Goal: Find specific page/section: Find specific page/section

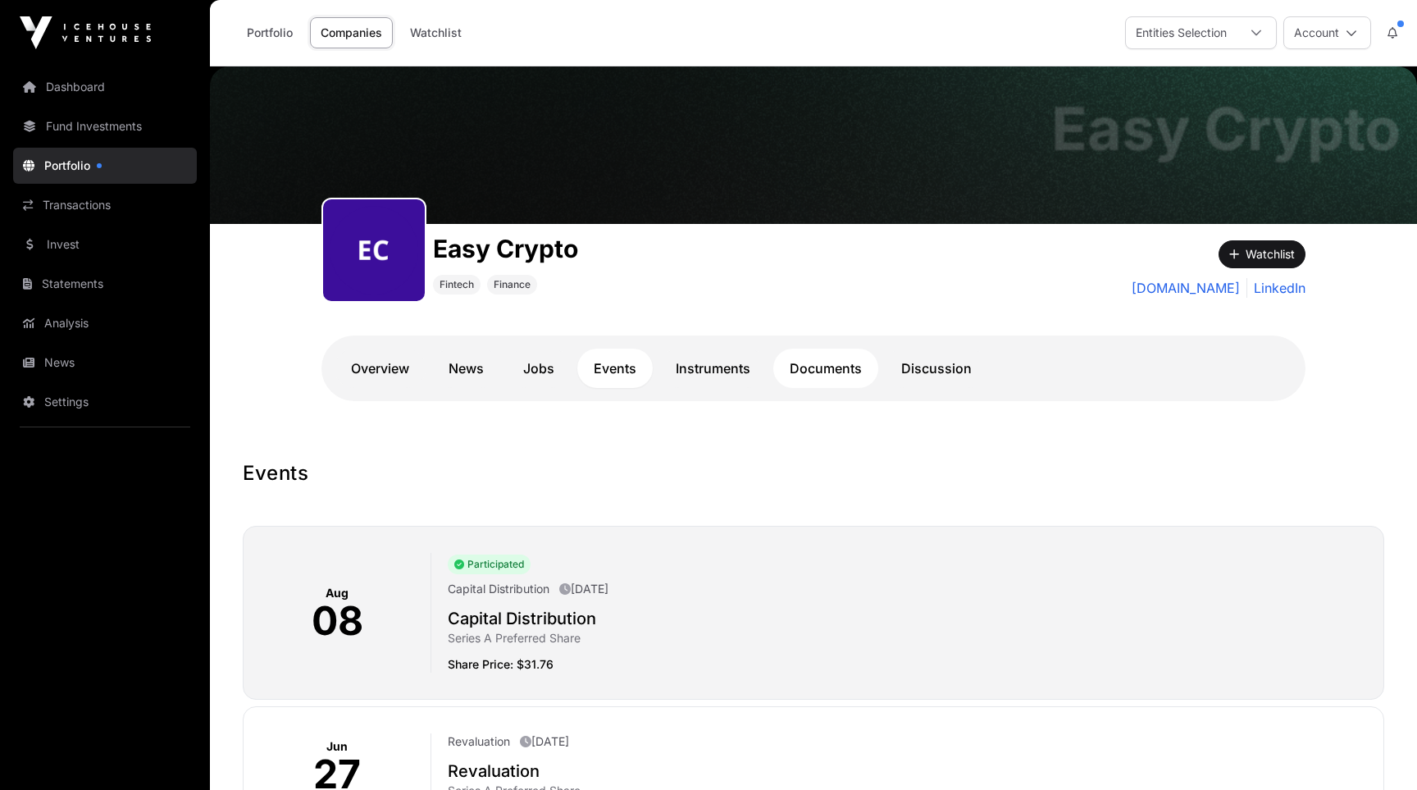
click at [851, 356] on link "Documents" at bounding box center [825, 367] width 105 height 39
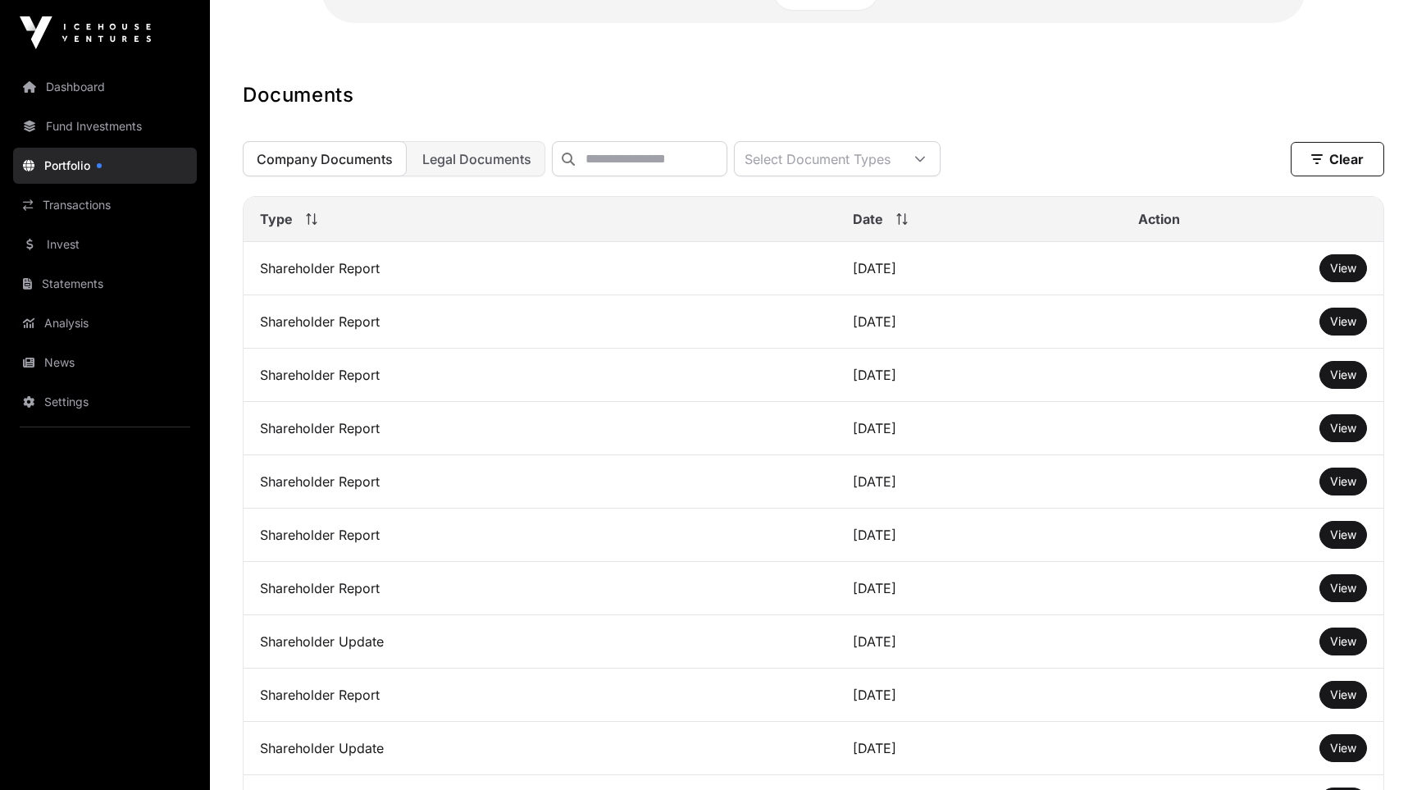
scroll to position [398, 0]
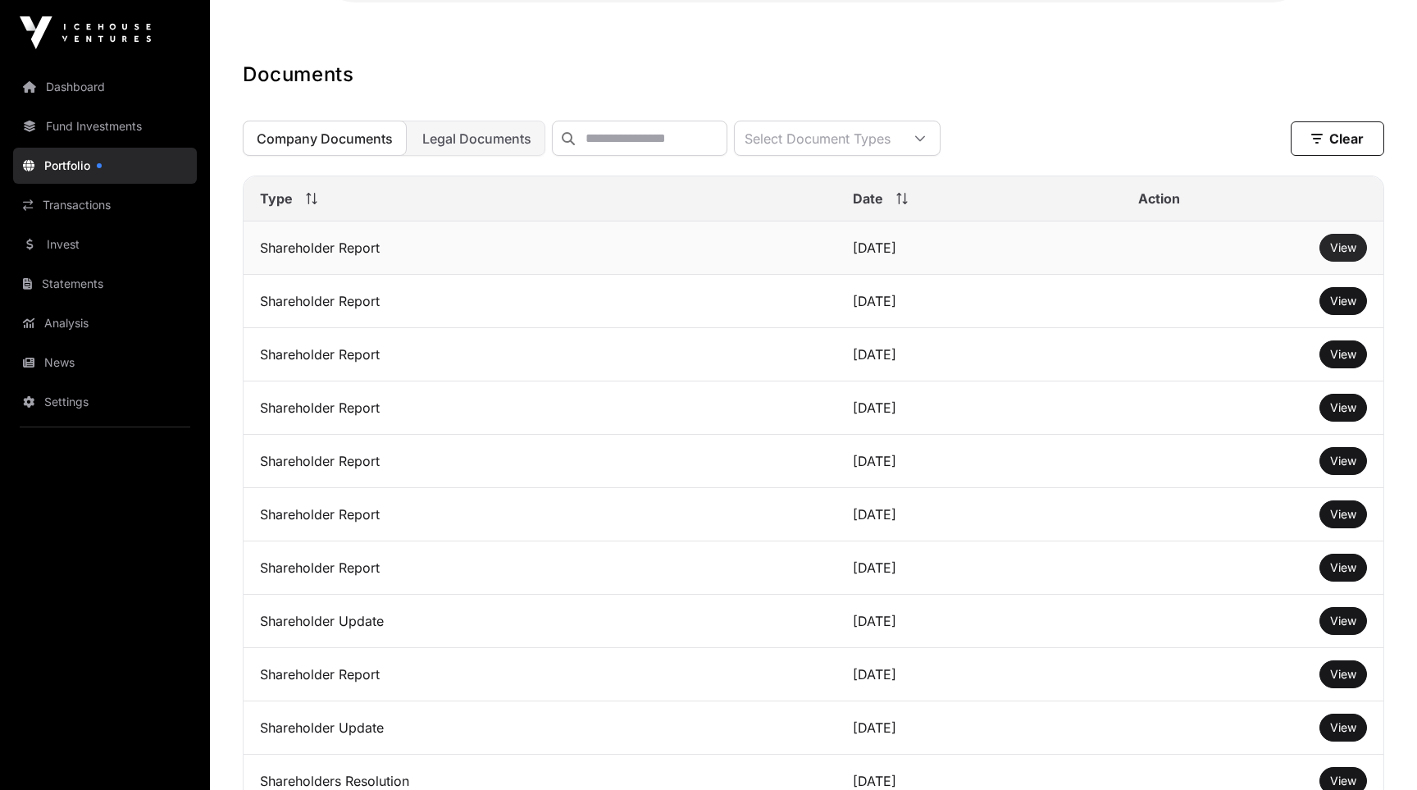
click at [1349, 247] on span "View" at bounding box center [1343, 247] width 26 height 14
click at [349, 136] on span "Company Documents" at bounding box center [325, 138] width 136 height 16
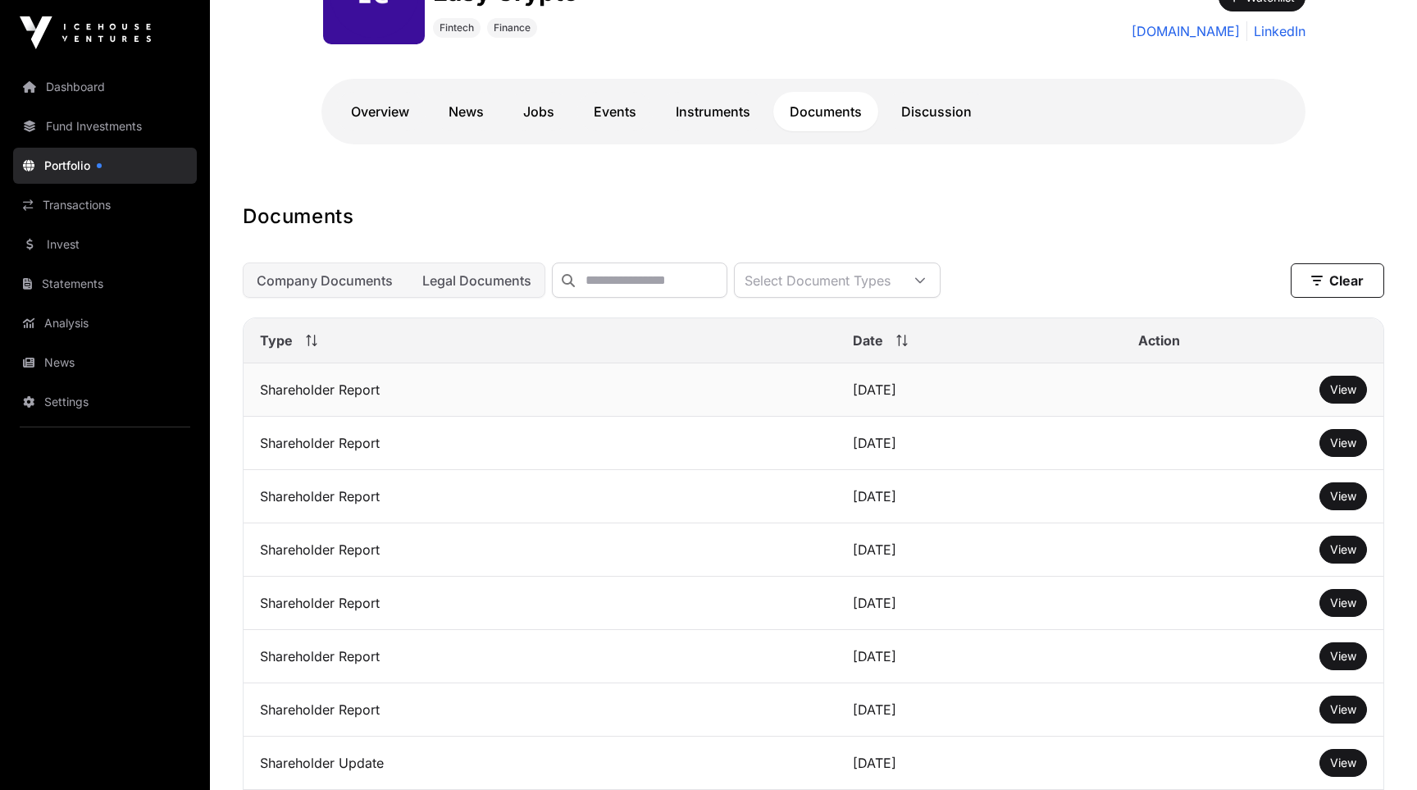
scroll to position [111, 0]
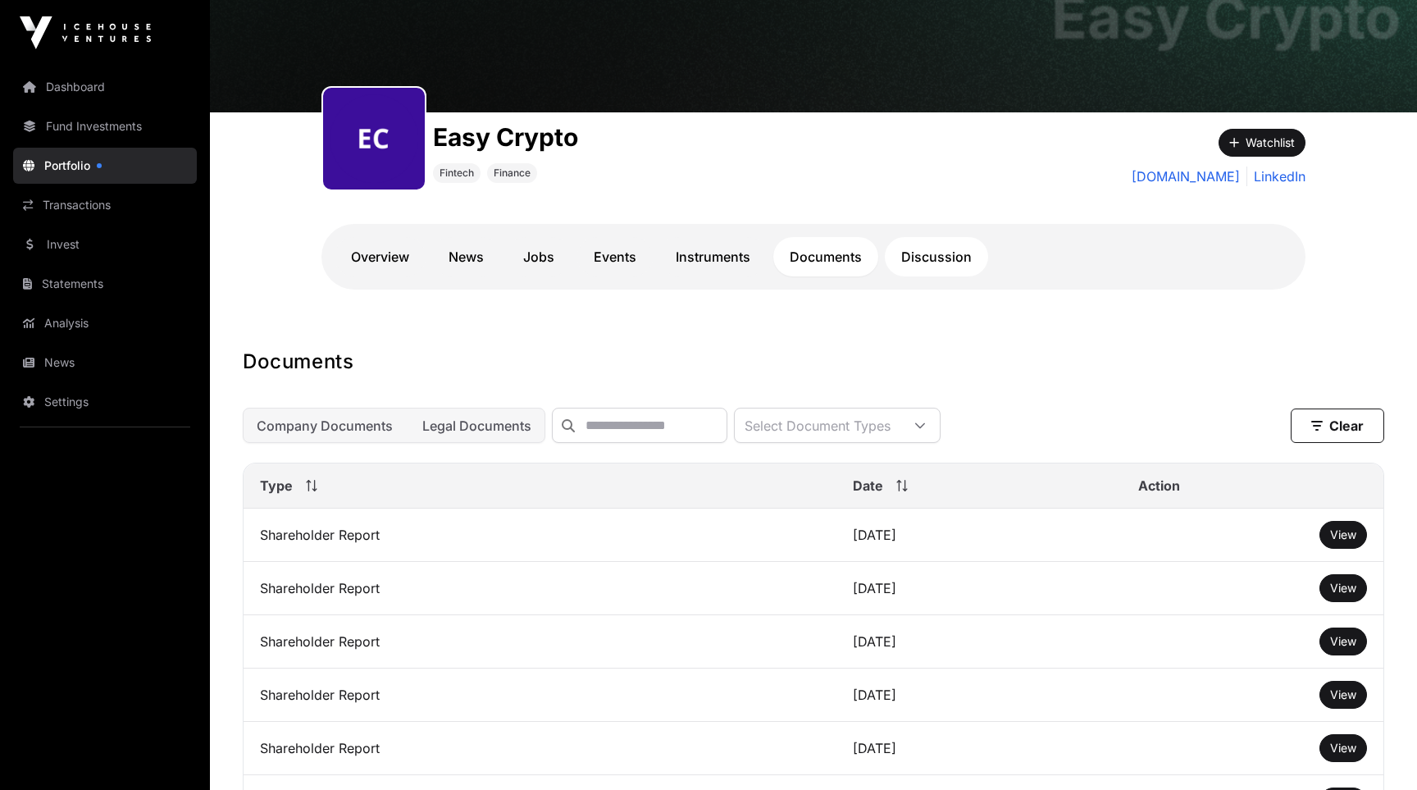
click at [919, 256] on link "Discussion" at bounding box center [936, 256] width 103 height 39
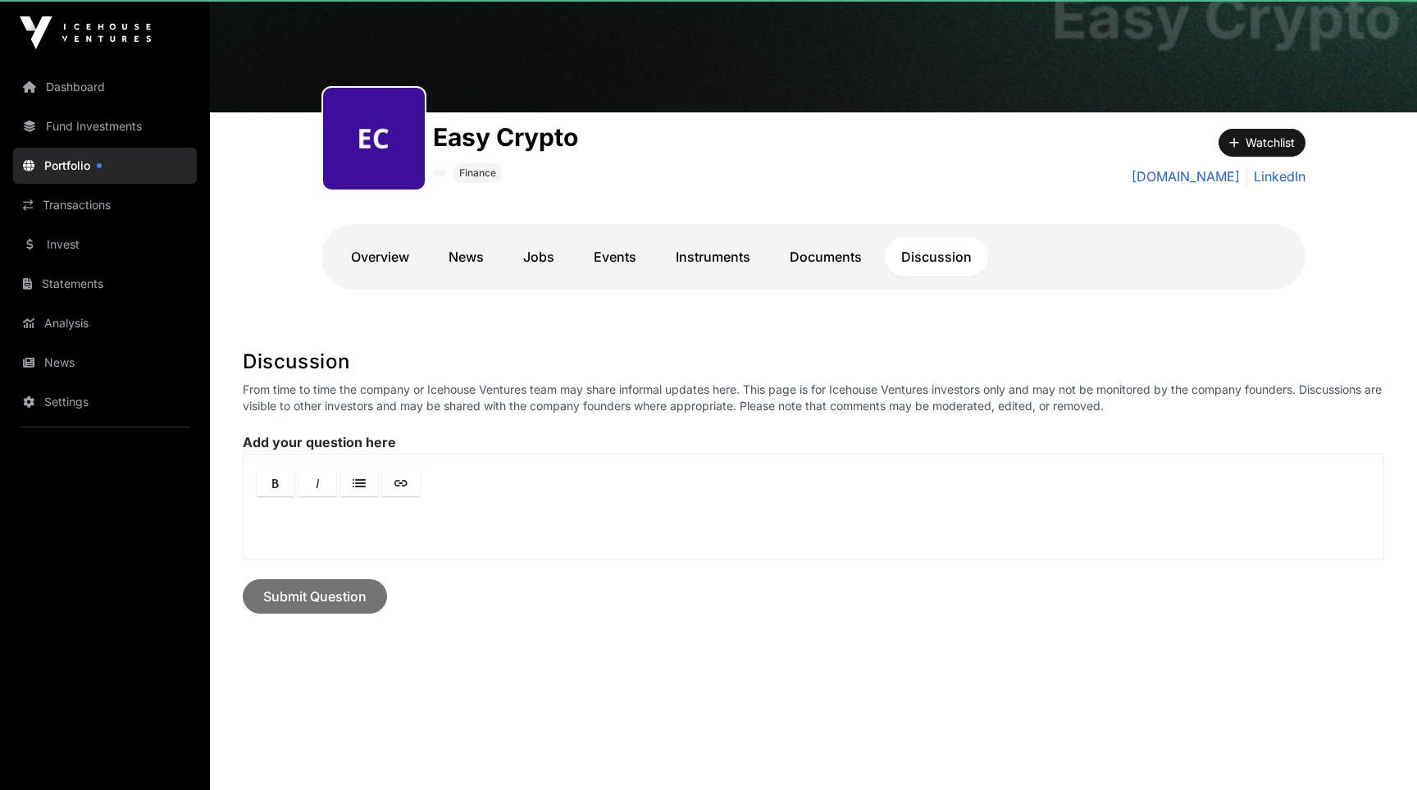
scroll to position [74, 0]
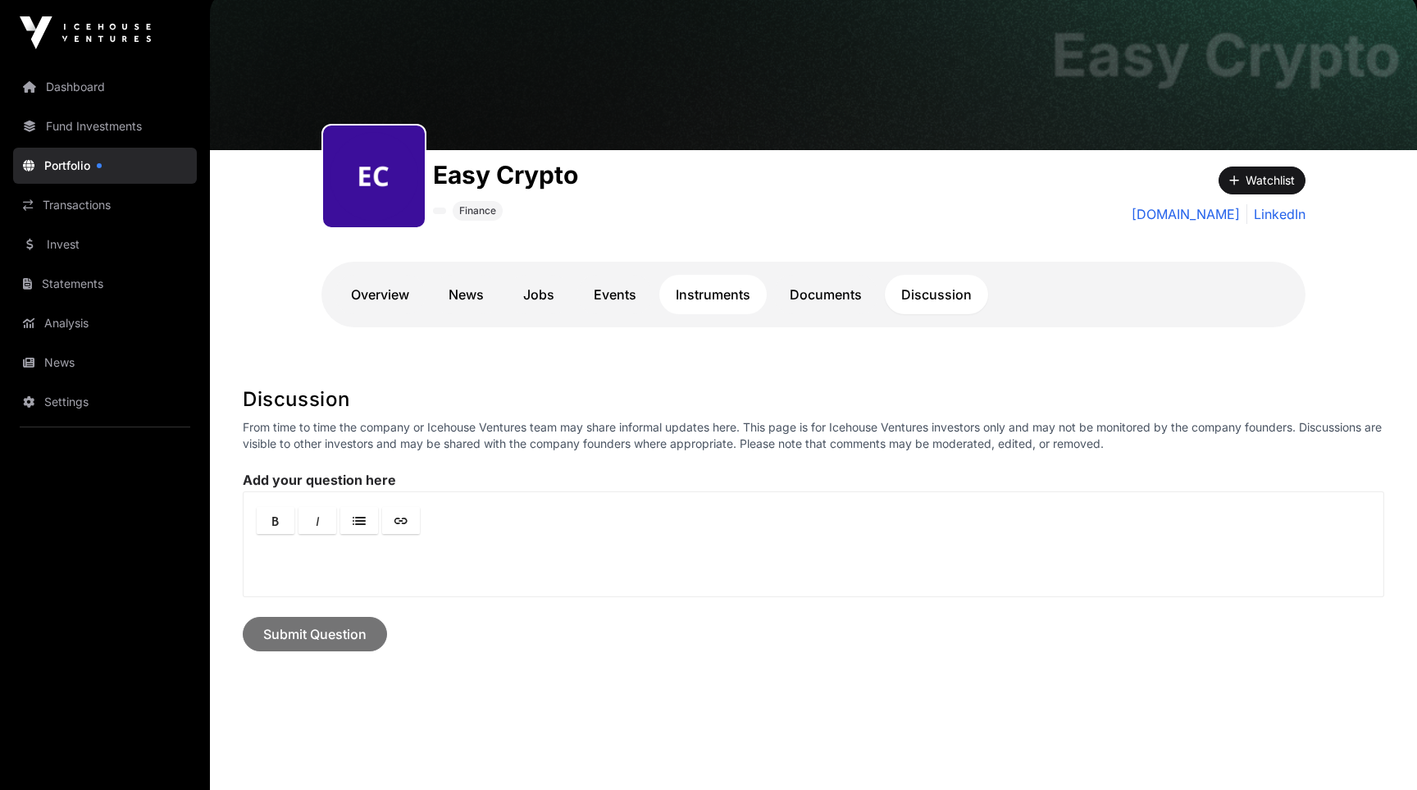
click at [753, 280] on link "Instruments" at bounding box center [712, 294] width 107 height 39
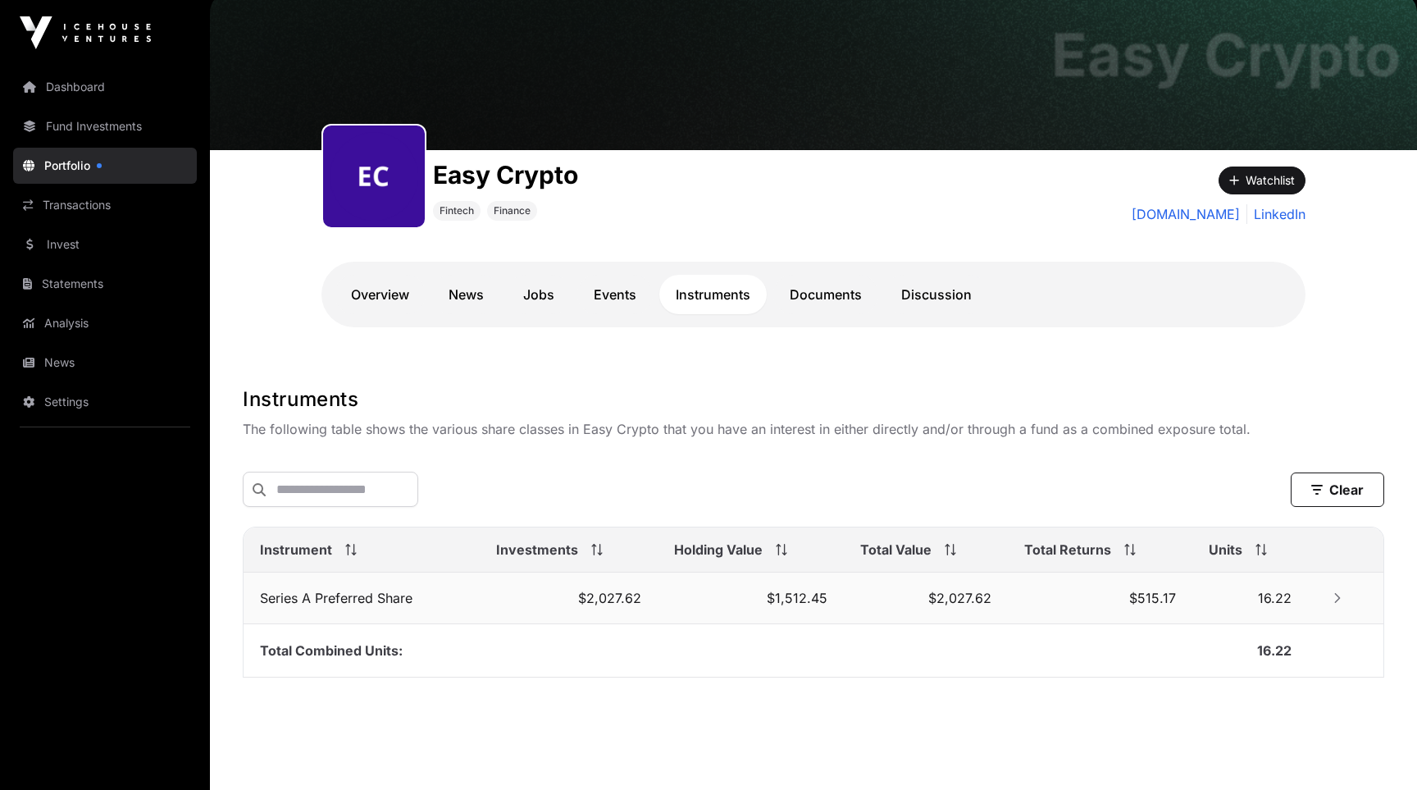
click at [1336, 601] on icon "Row Collapsed" at bounding box center [1336, 597] width 11 height 11
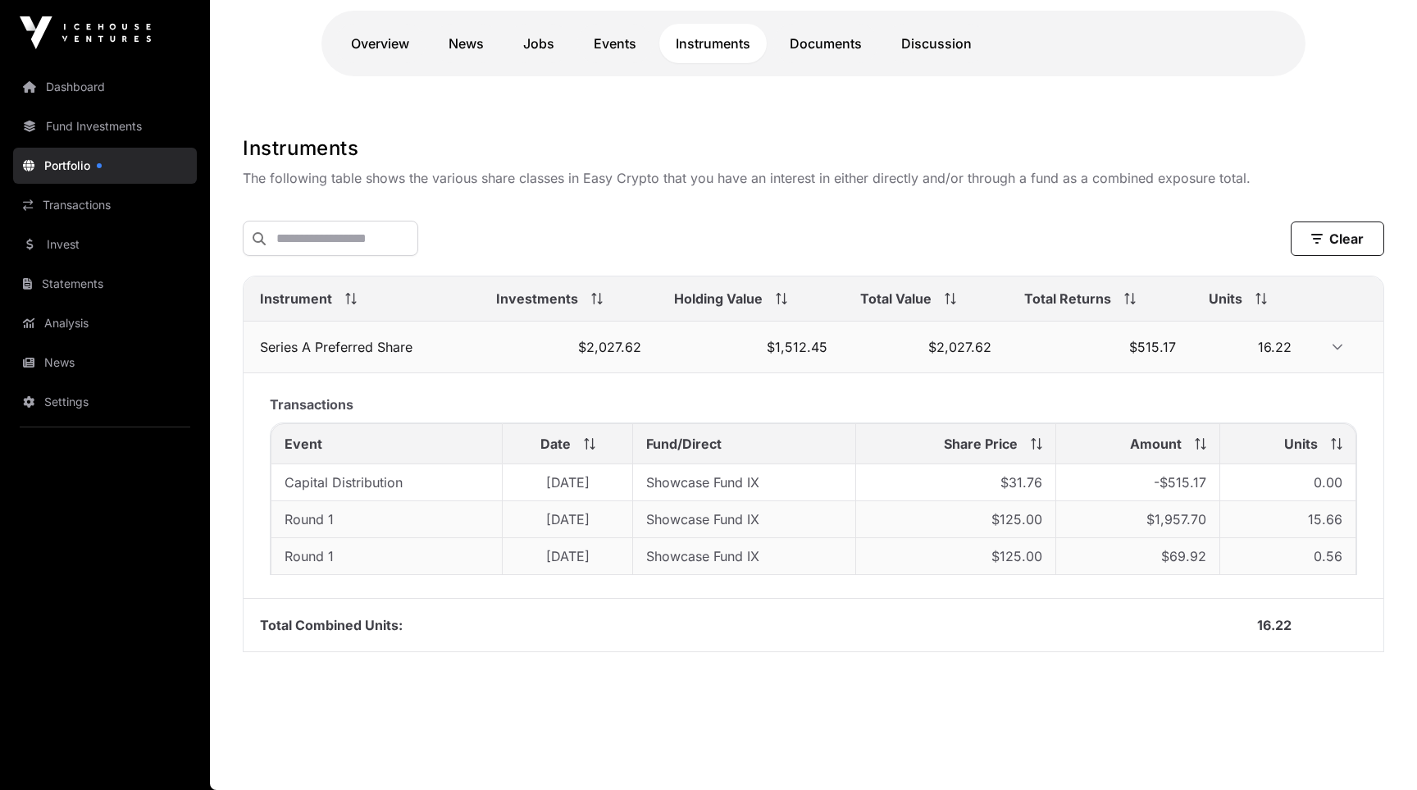
scroll to position [327, 0]
click at [379, 36] on link "Overview" at bounding box center [379, 43] width 91 height 39
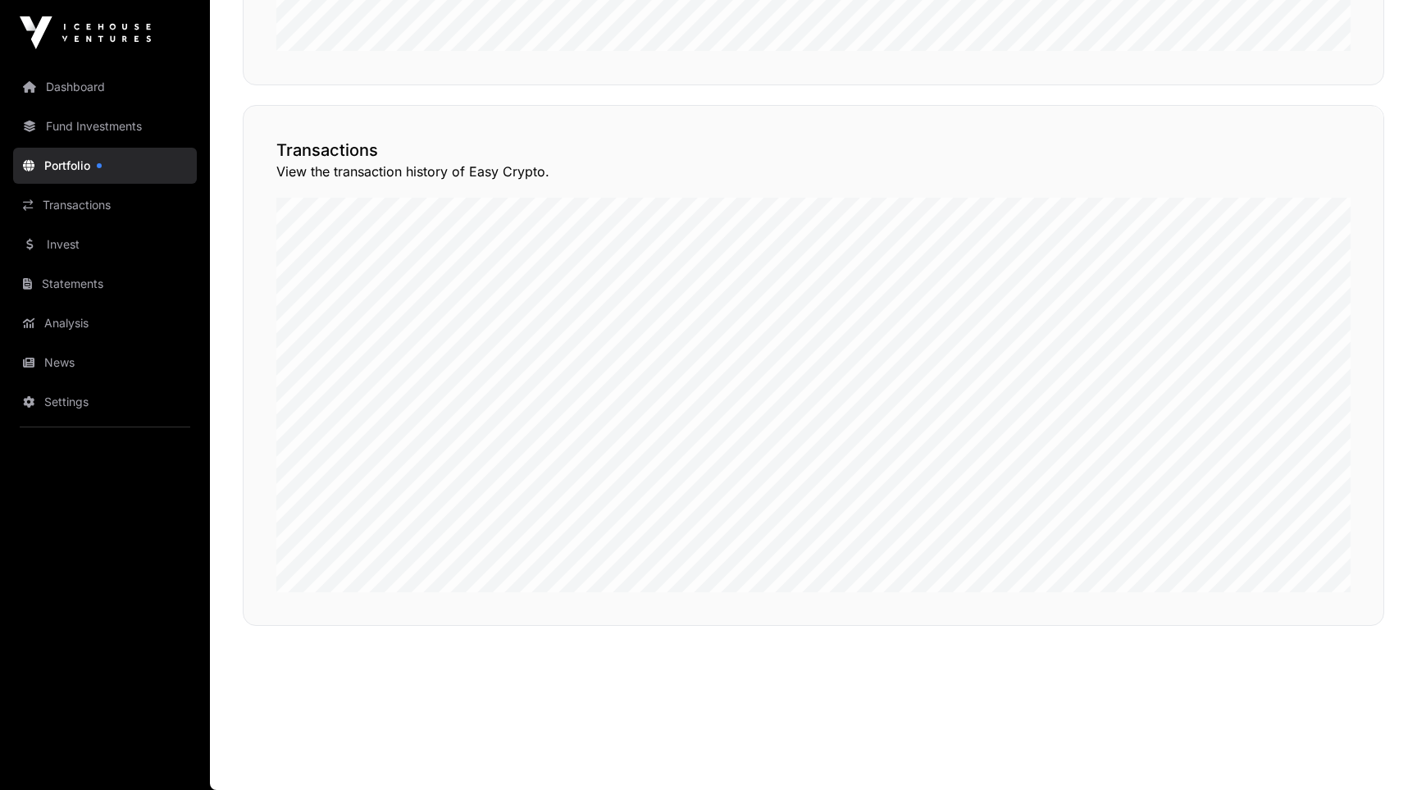
scroll to position [1242, 0]
